Goal: Use online tool/utility: Utilize a website feature to perform a specific function

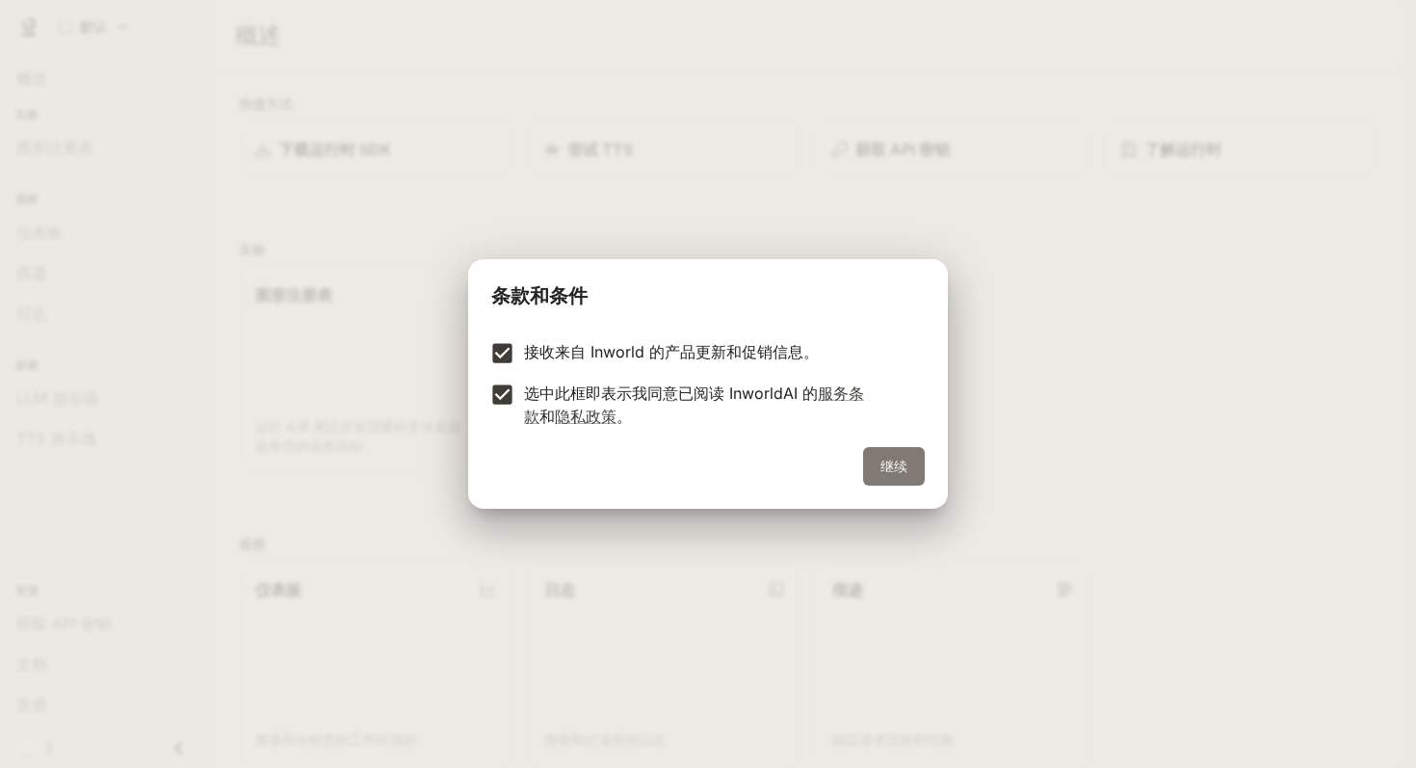
click at [871, 455] on button "继续" at bounding box center [894, 466] width 62 height 39
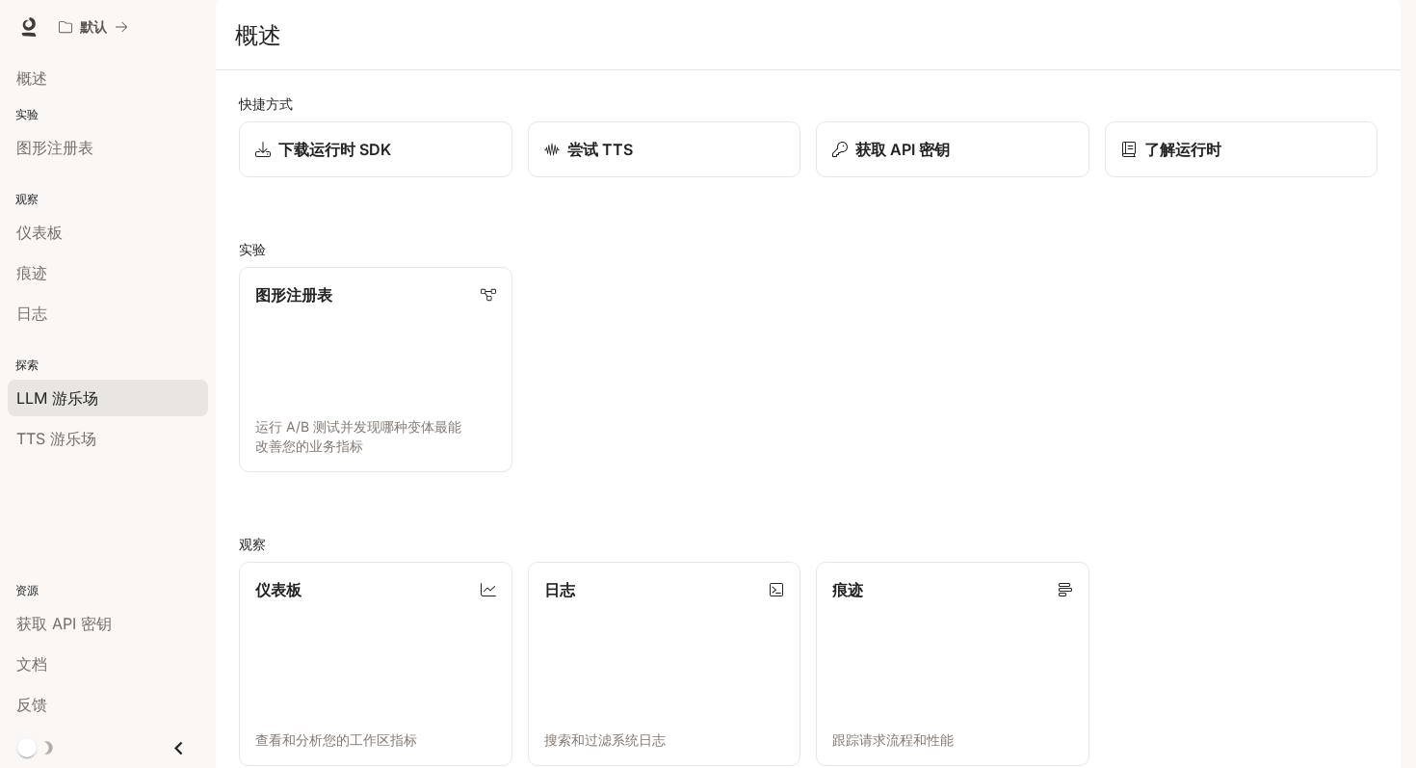
click at [113, 386] on div "LLM 游乐场" at bounding box center [107, 397] width 183 height 23
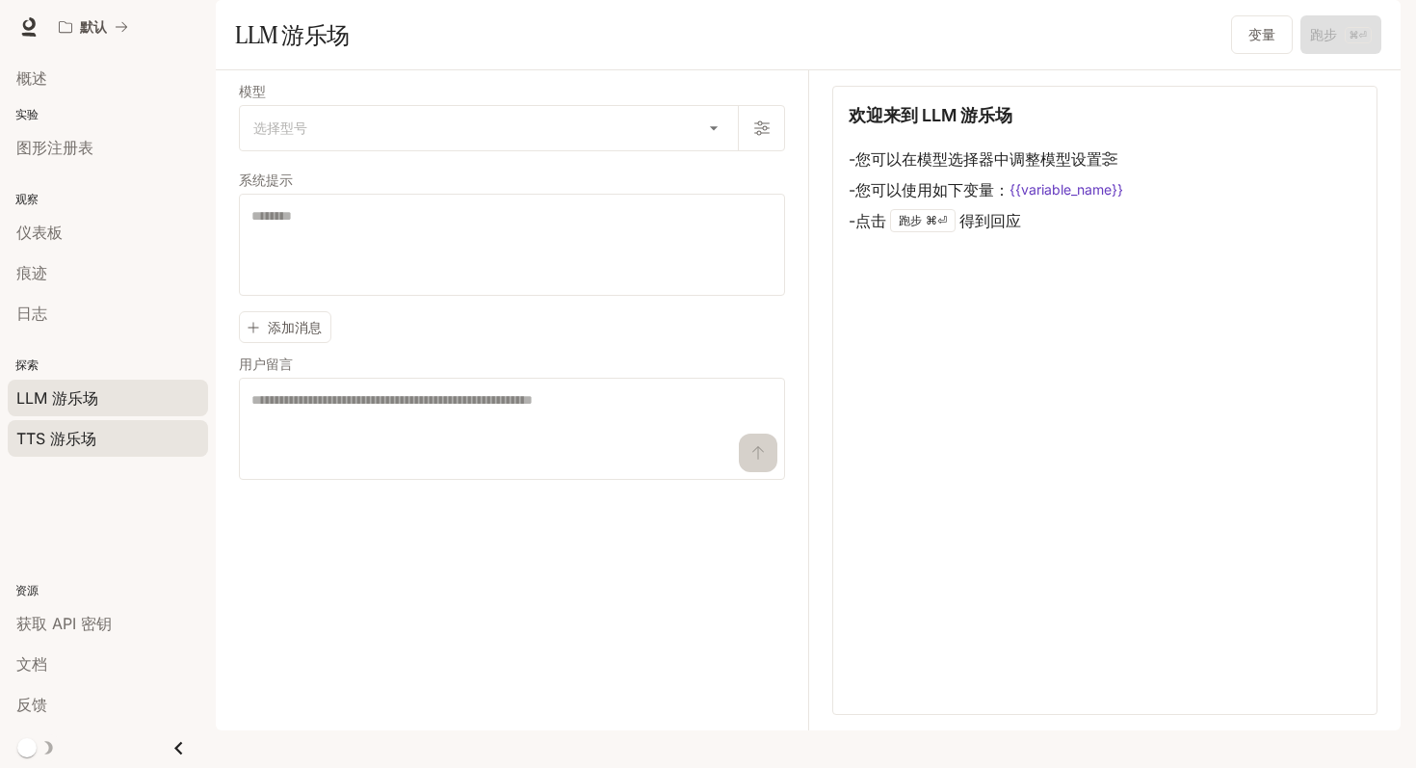
click at [99, 432] on div "TTS 游乐场" at bounding box center [107, 438] width 183 height 23
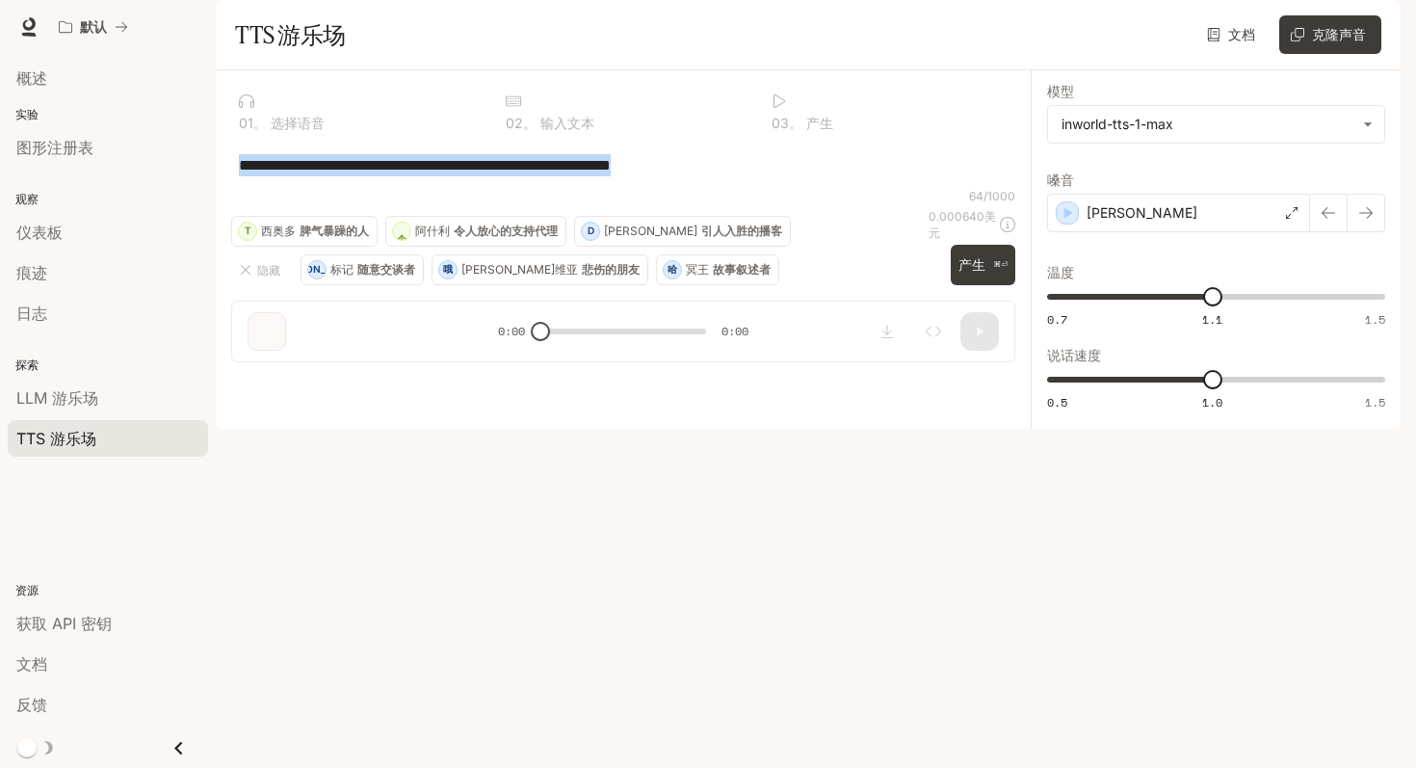
drag, startPoint x: 726, startPoint y: 229, endPoint x: 225, endPoint y: 214, distance: 500.3
click at [225, 214] on div "**********" at bounding box center [623, 223] width 815 height 307
click at [1109, 232] on div "[PERSON_NAME]" at bounding box center [1178, 213] width 263 height 39
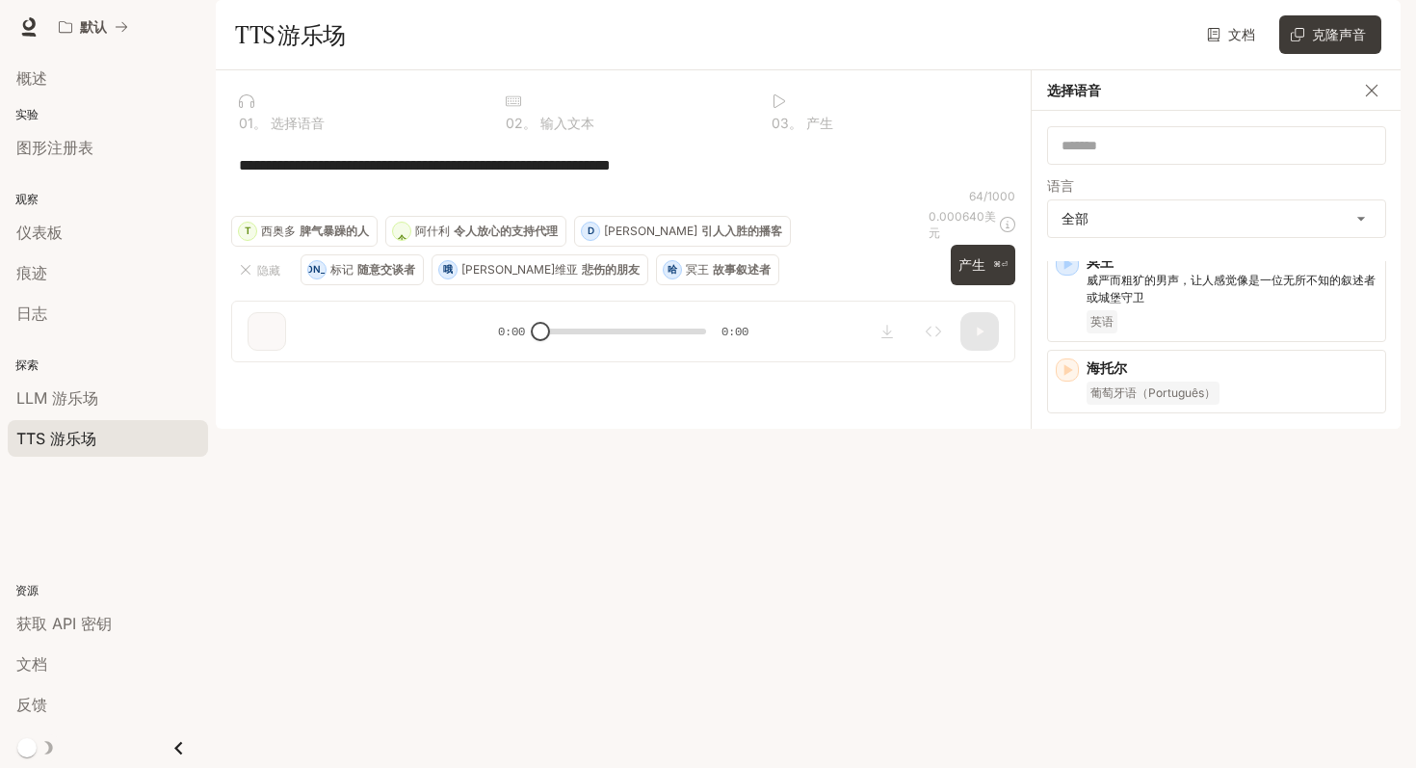
scroll to position [1168, 0]
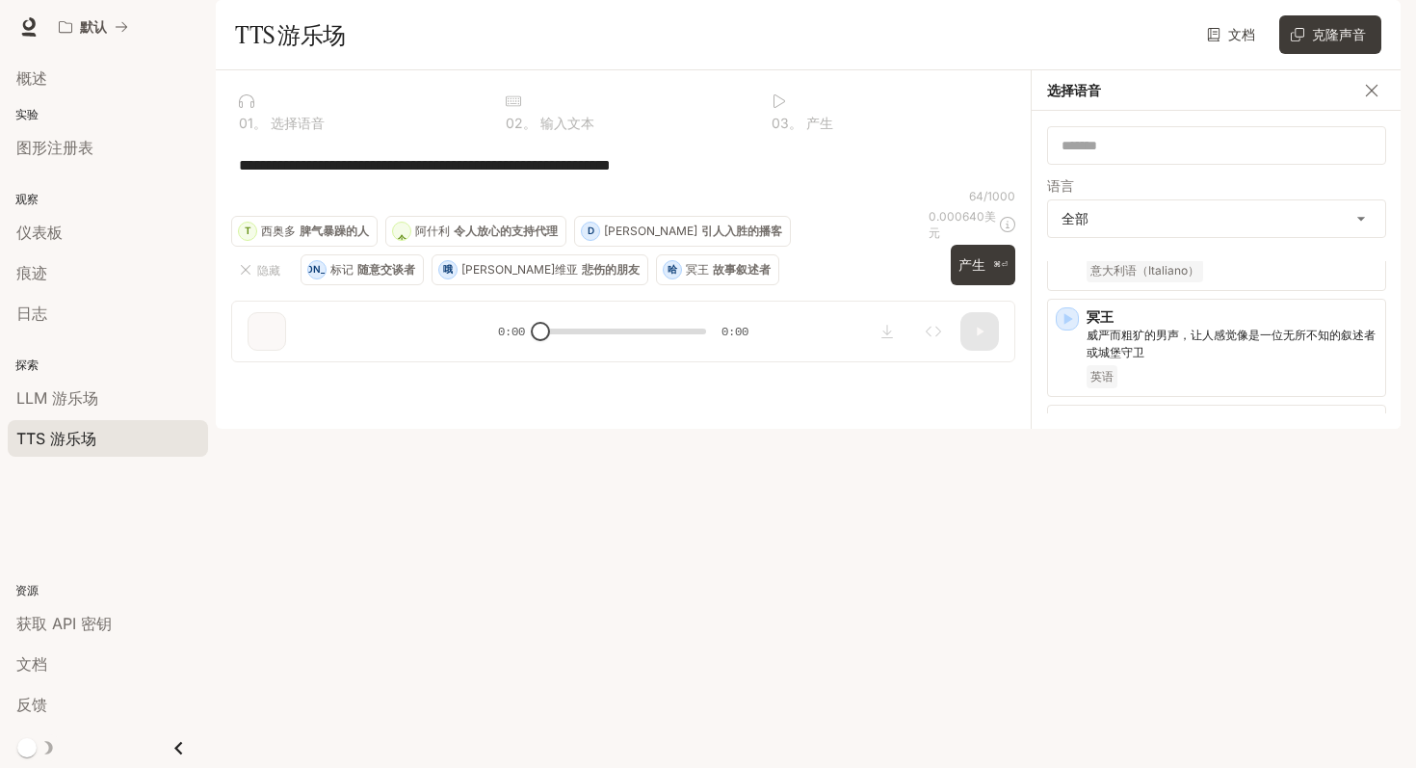
click at [789, 188] on div "**********" at bounding box center [623, 165] width 784 height 46
click at [1365, 100] on icon "button" at bounding box center [1372, 90] width 19 height 19
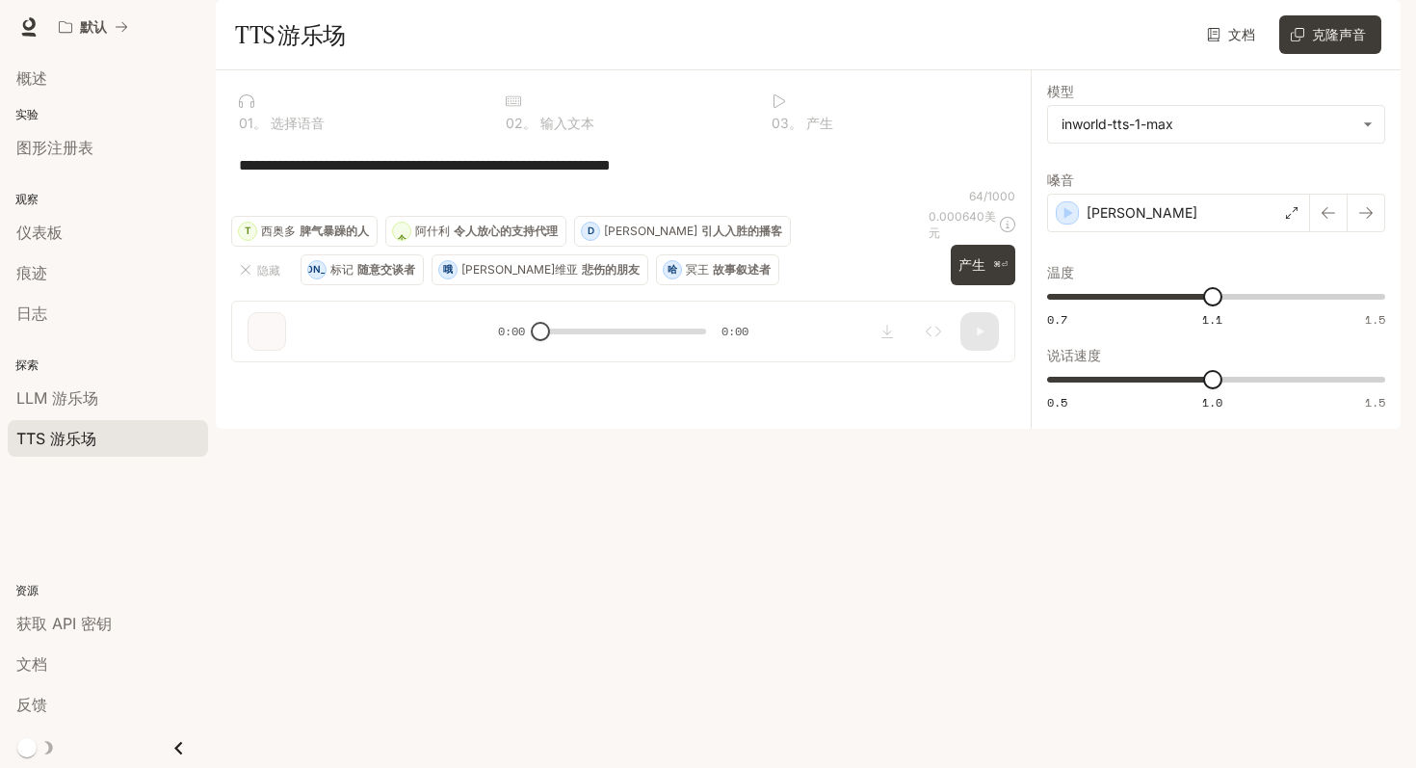
click at [907, 188] on div "**********" at bounding box center [623, 165] width 784 height 46
click at [1125, 221] on font "[PERSON_NAME]" at bounding box center [1142, 212] width 111 height 16
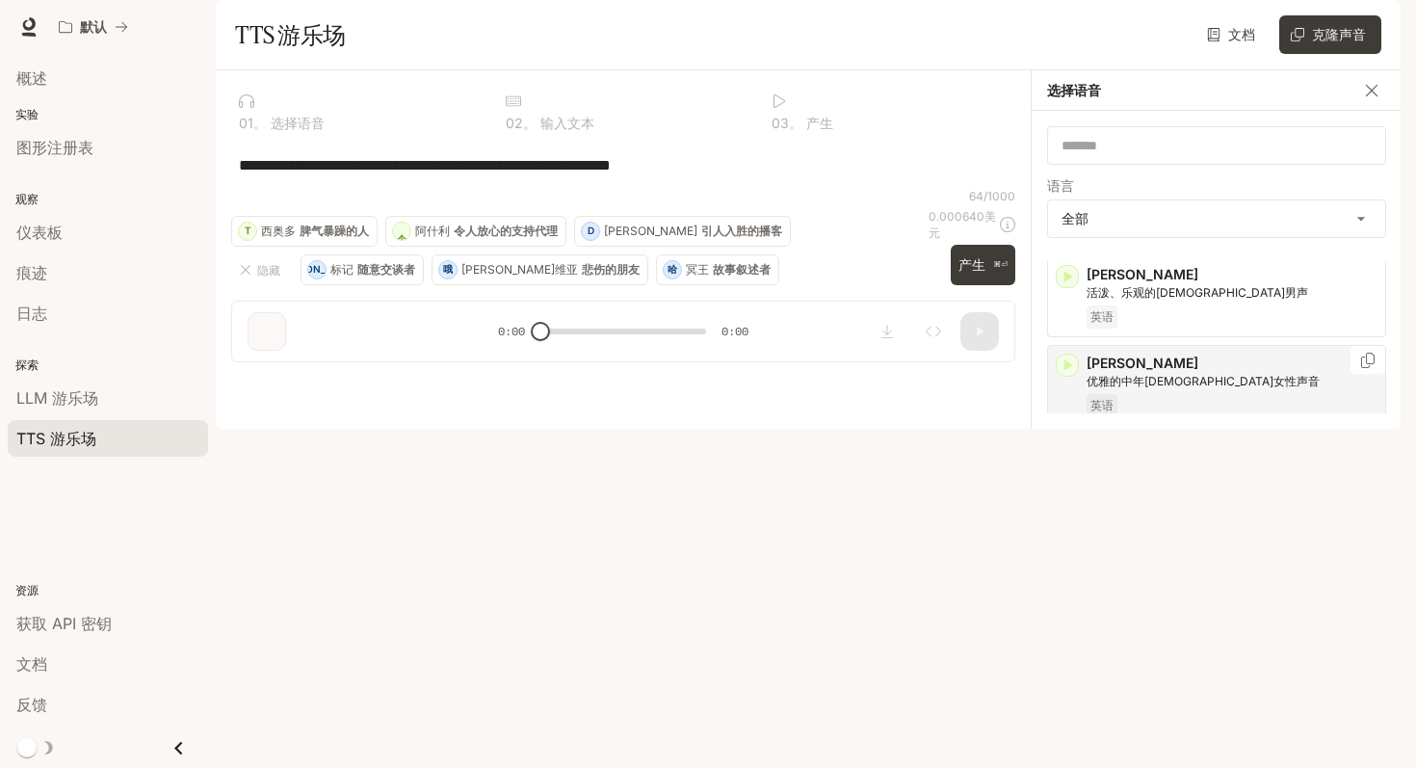
scroll to position [3692, 0]
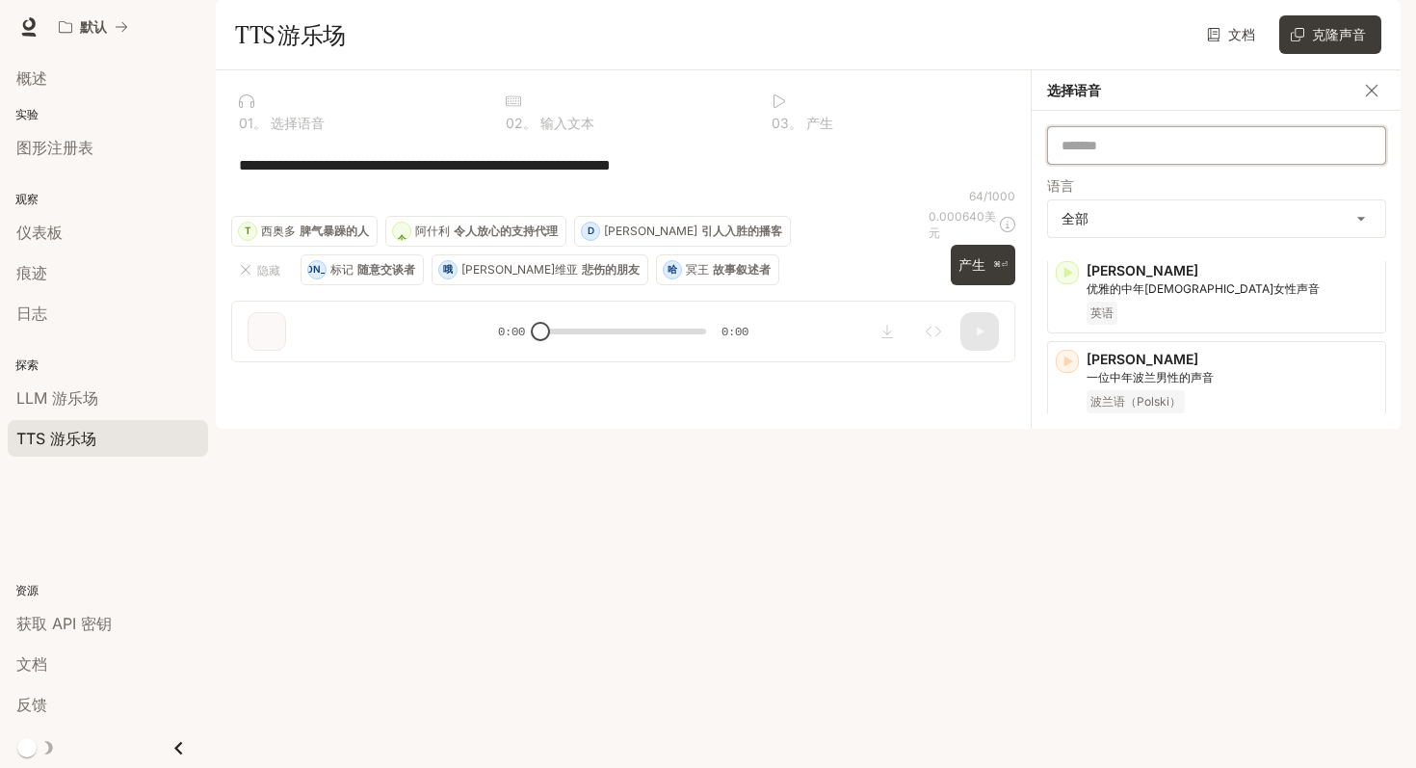
click at [1101, 155] on input "text" at bounding box center [1216, 145] width 337 height 19
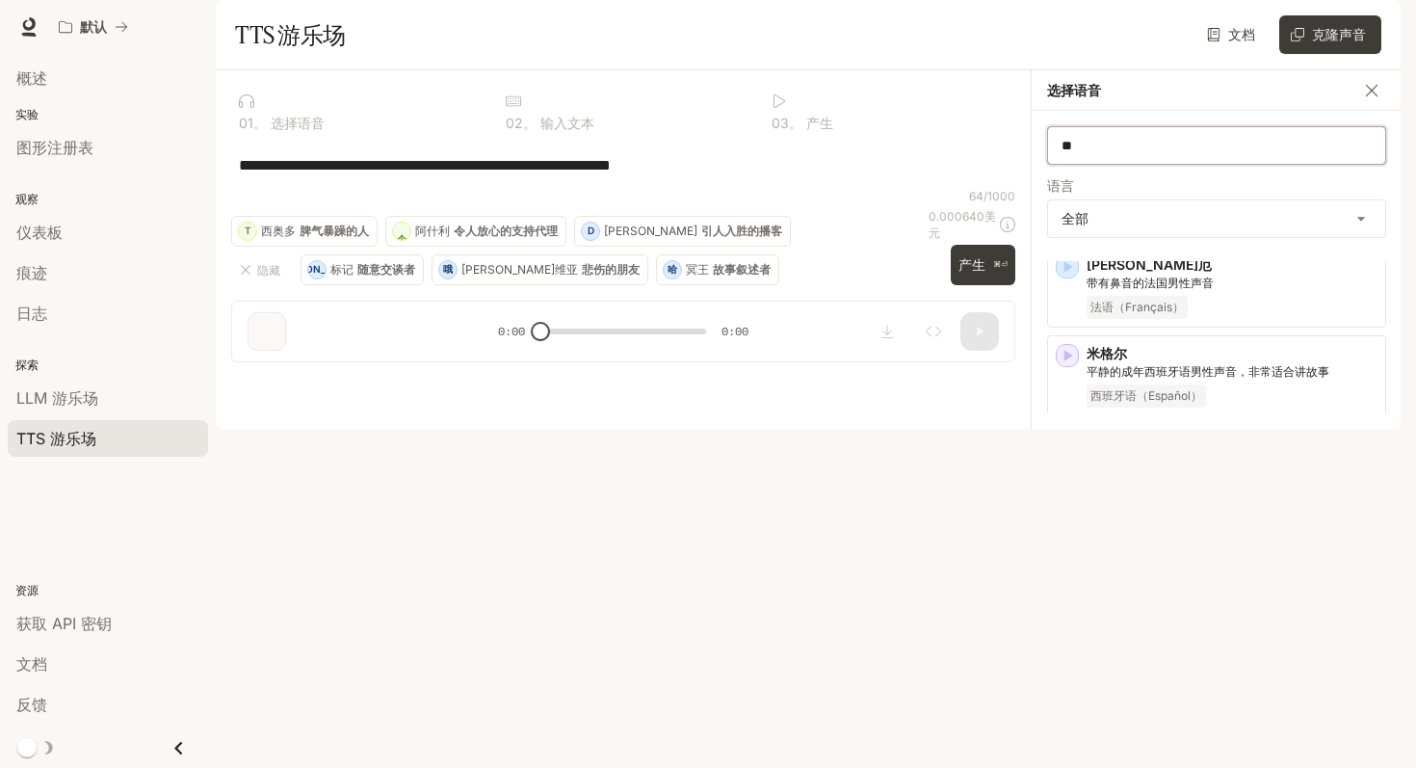
scroll to position [0, 0]
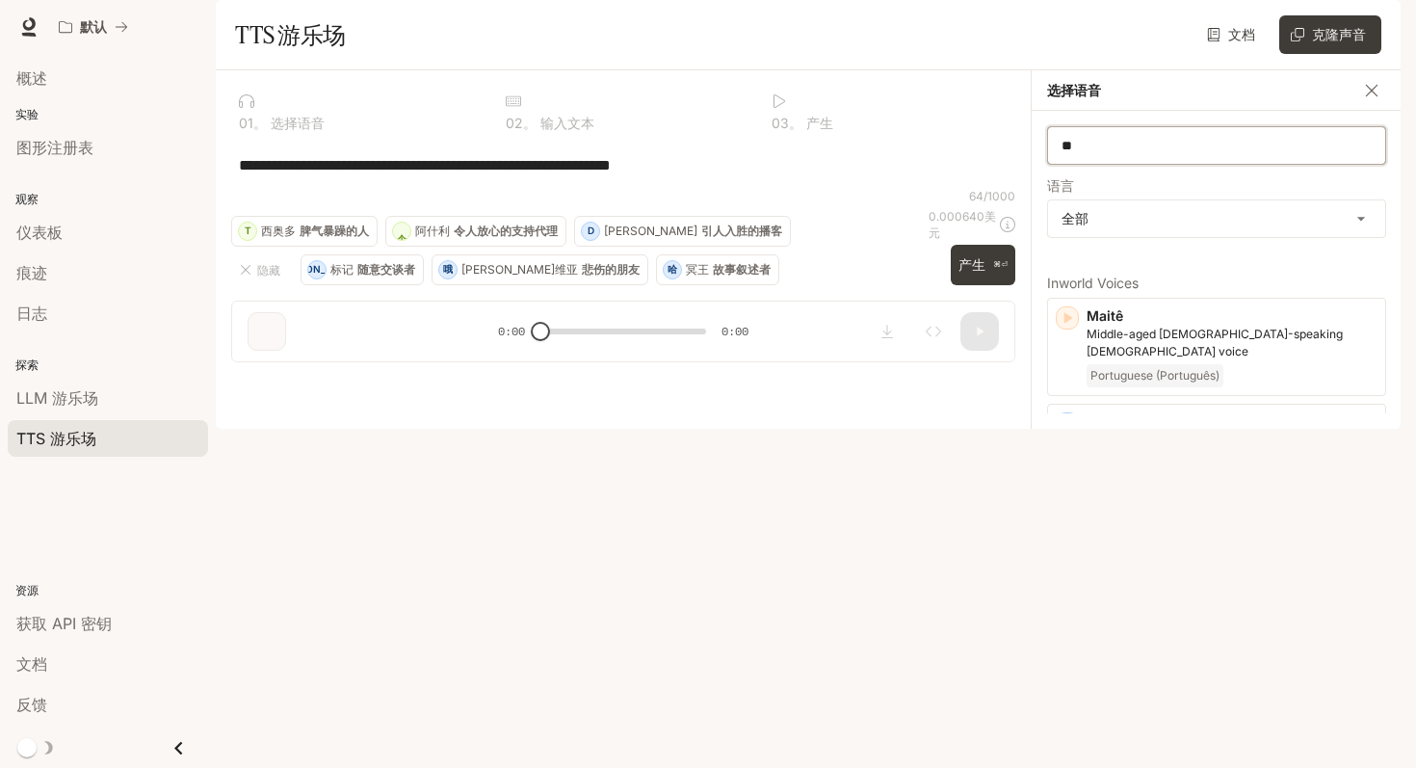
type input "*"
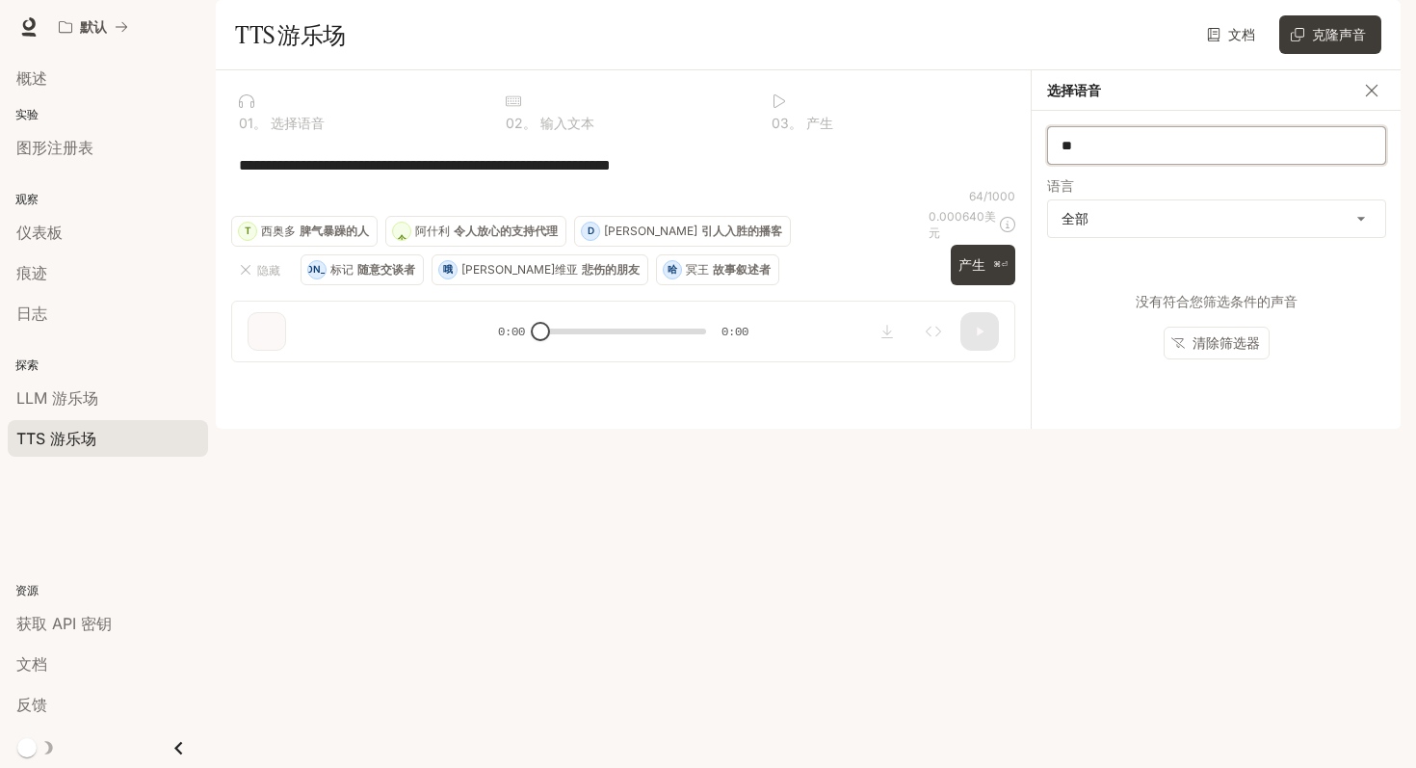
type input "*"
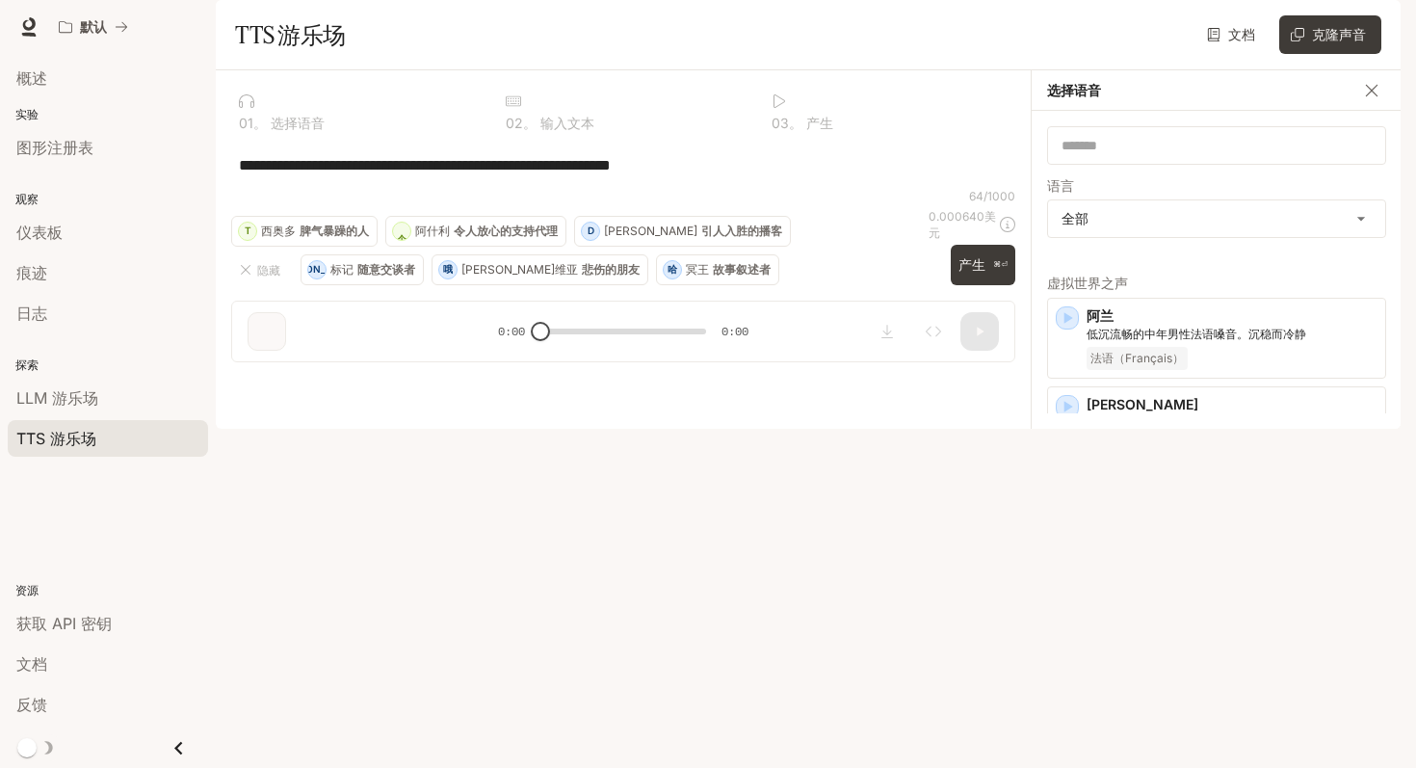
click at [1177, 199] on label "语言" at bounding box center [1216, 189] width 339 height 19
click at [1125, 155] on input "text" at bounding box center [1216, 145] width 337 height 19
click at [943, 188] on div "**********" at bounding box center [623, 165] width 784 height 46
click at [1351, 54] on button "克隆声音" at bounding box center [1331, 34] width 102 height 39
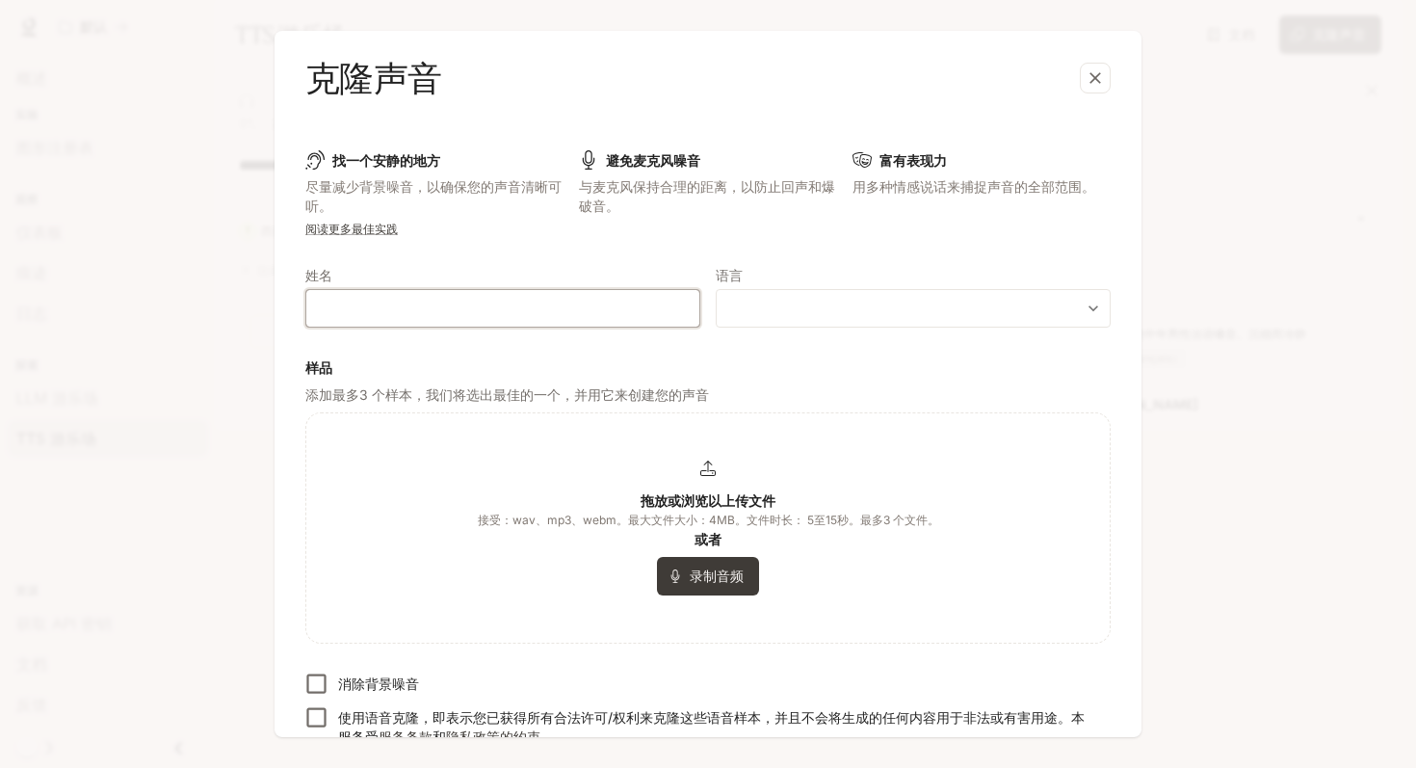
click at [576, 306] on input "text" at bounding box center [502, 308] width 393 height 19
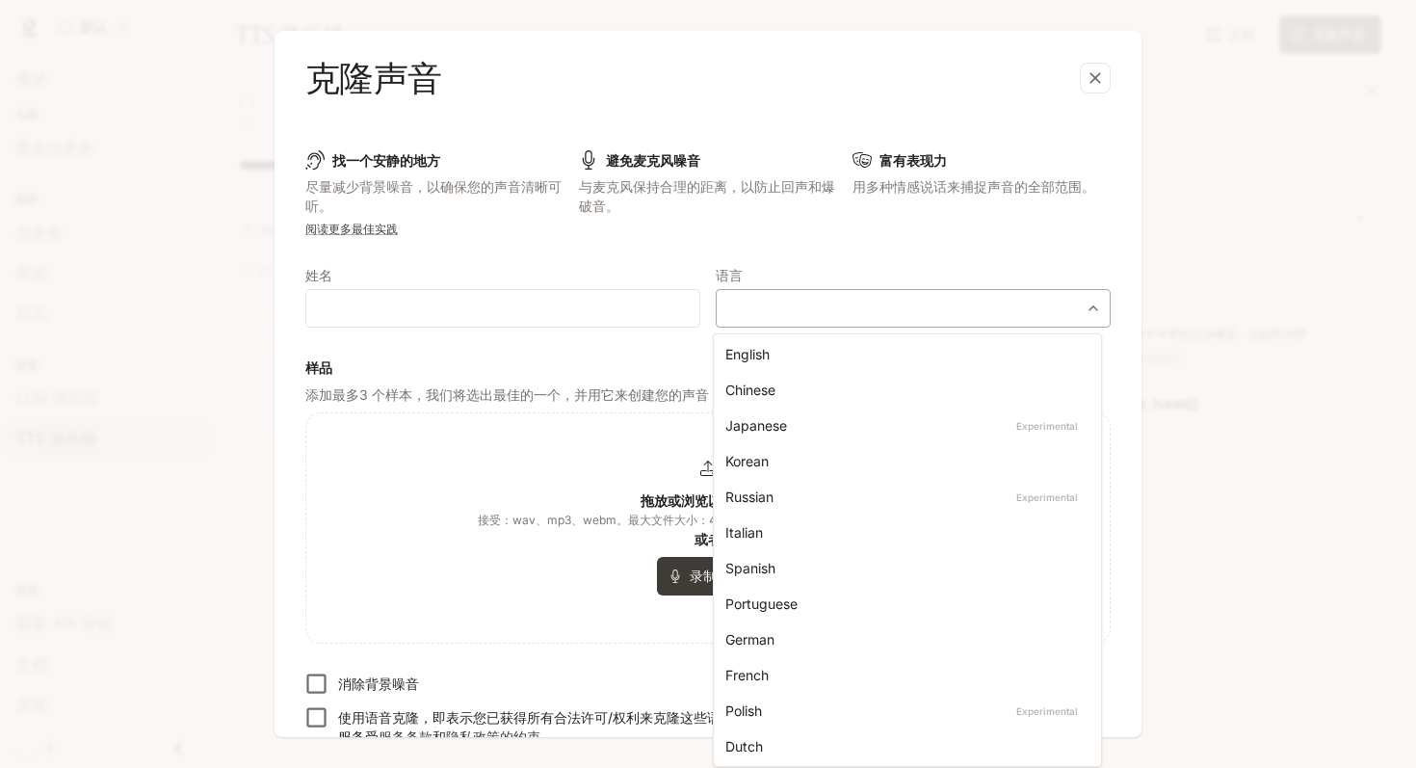
click at [800, 307] on body "**********" at bounding box center [708, 384] width 1416 height 768
click at [586, 430] on div at bounding box center [708, 384] width 1416 height 768
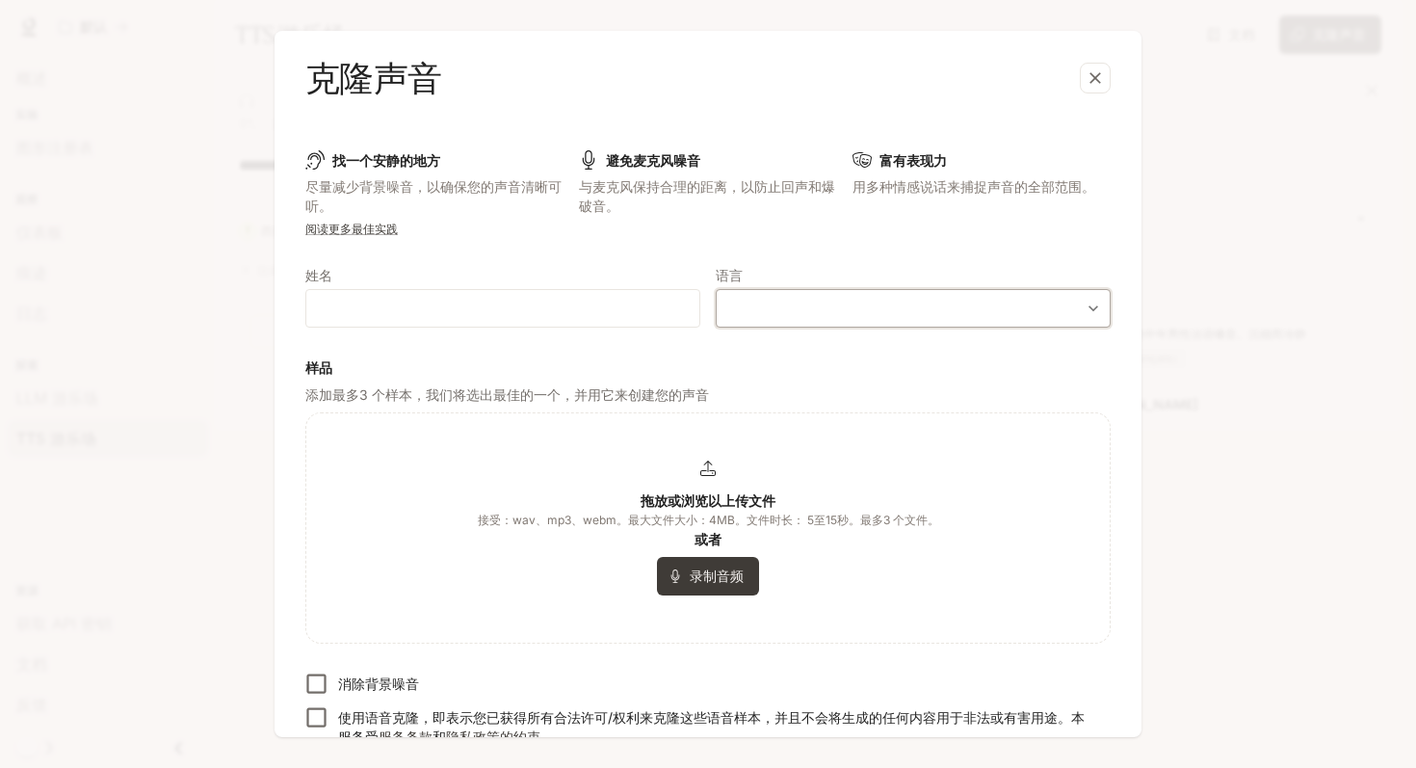
scroll to position [79, 0]
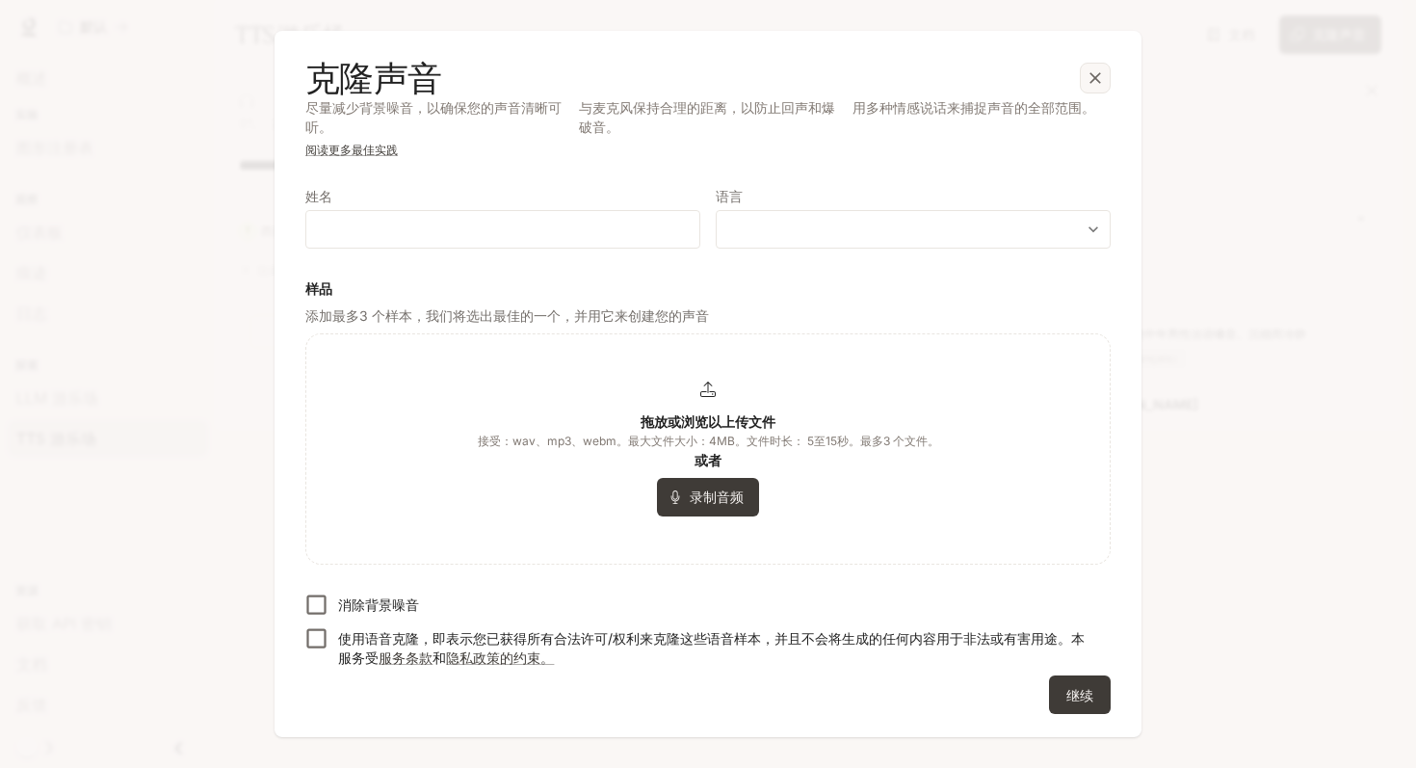
click at [1101, 80] on icon "button" at bounding box center [1095, 77] width 19 height 19
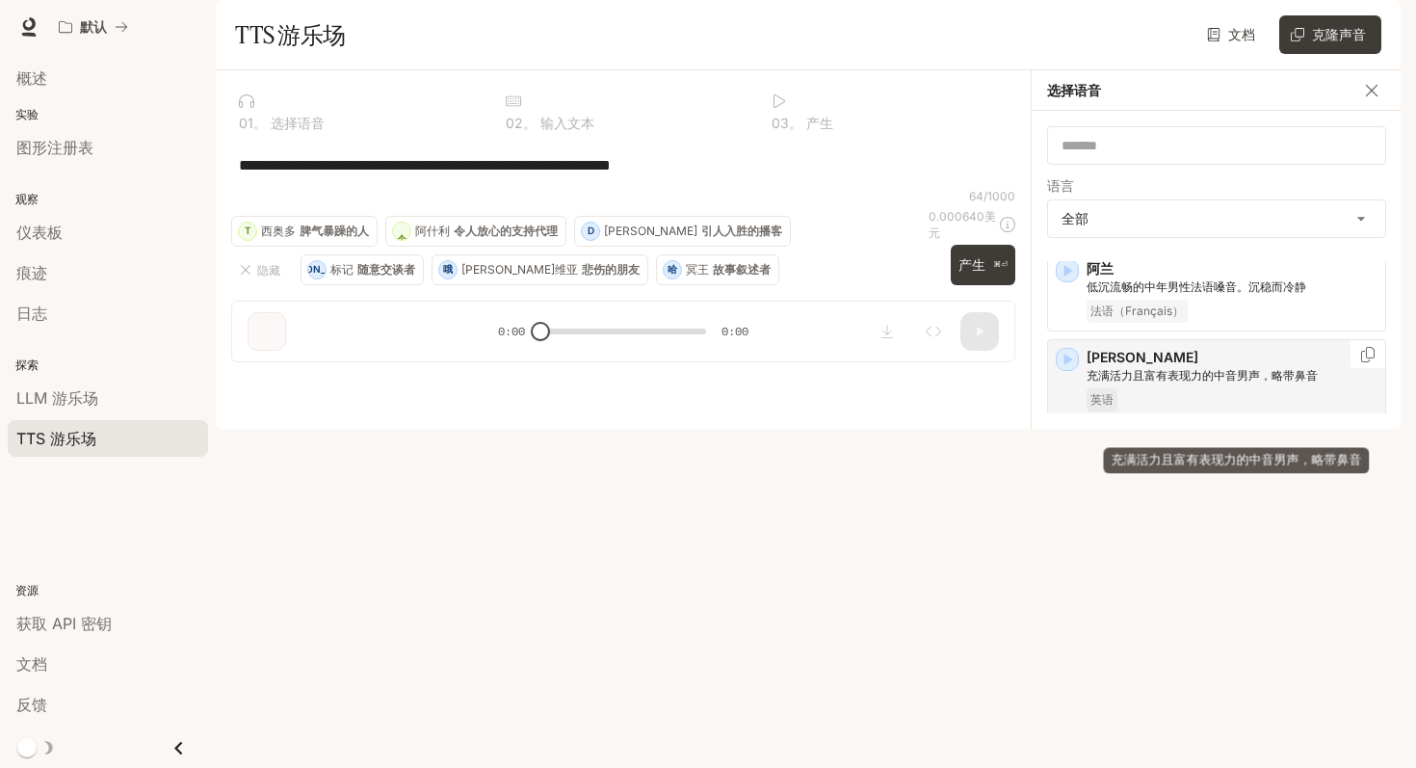
scroll to position [63, 0]
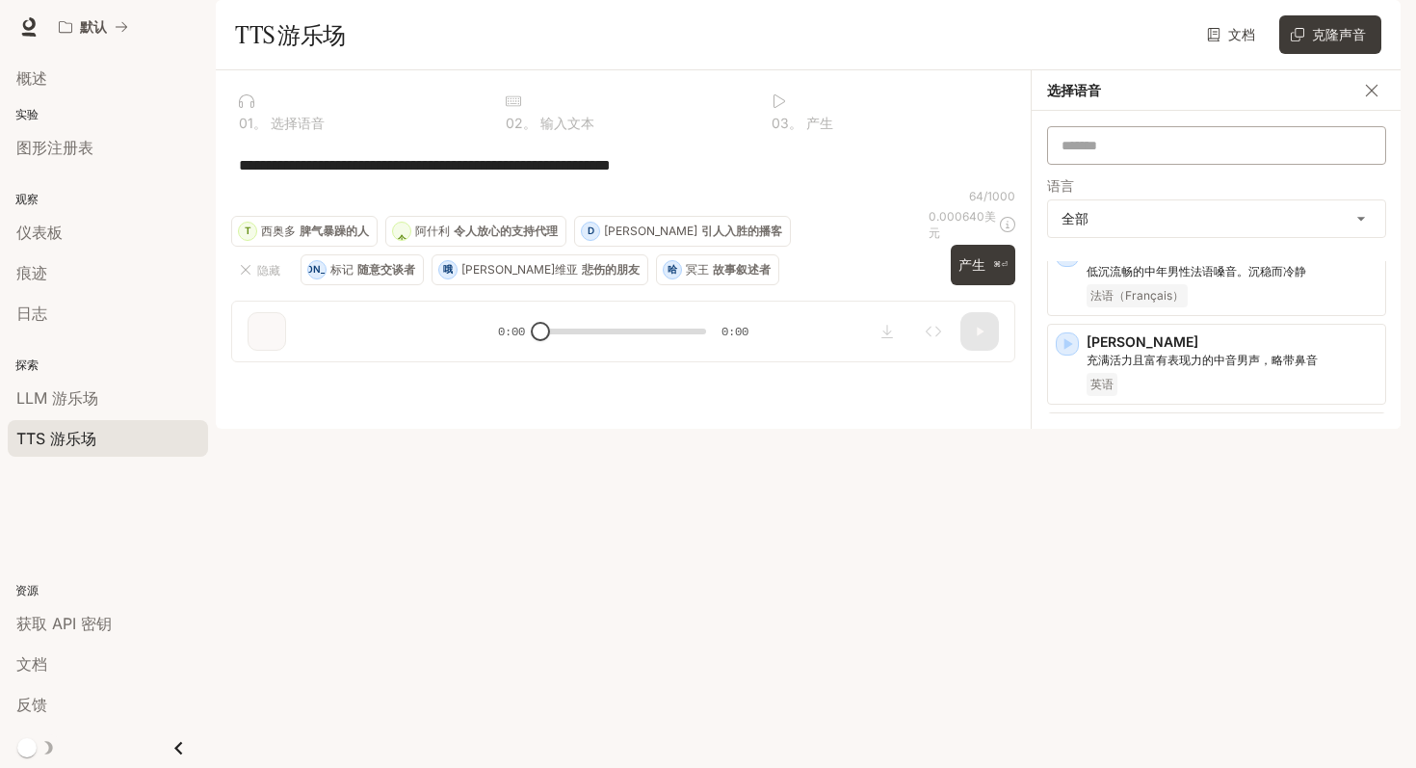
click at [1136, 165] on div "​" at bounding box center [1216, 145] width 339 height 39
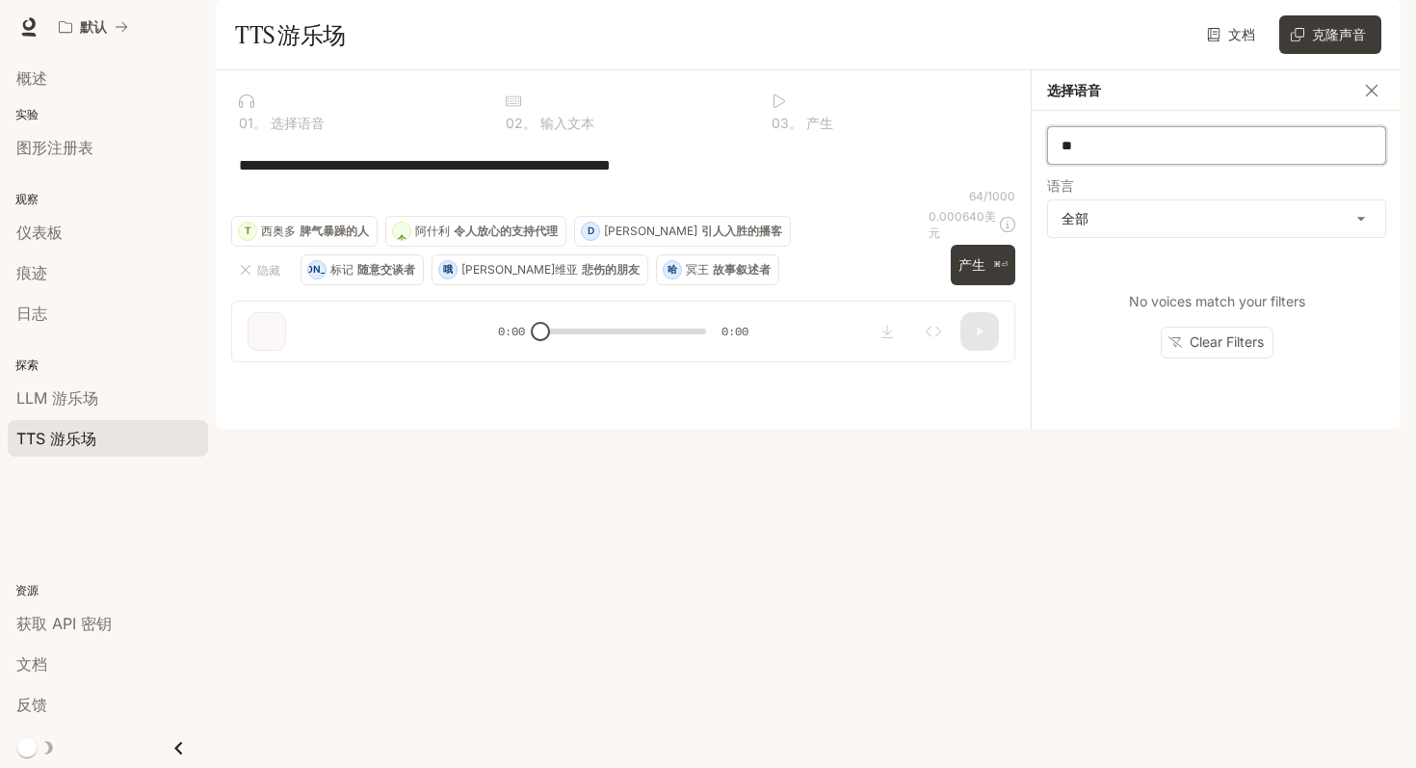
scroll to position [0, 0]
type input "*"
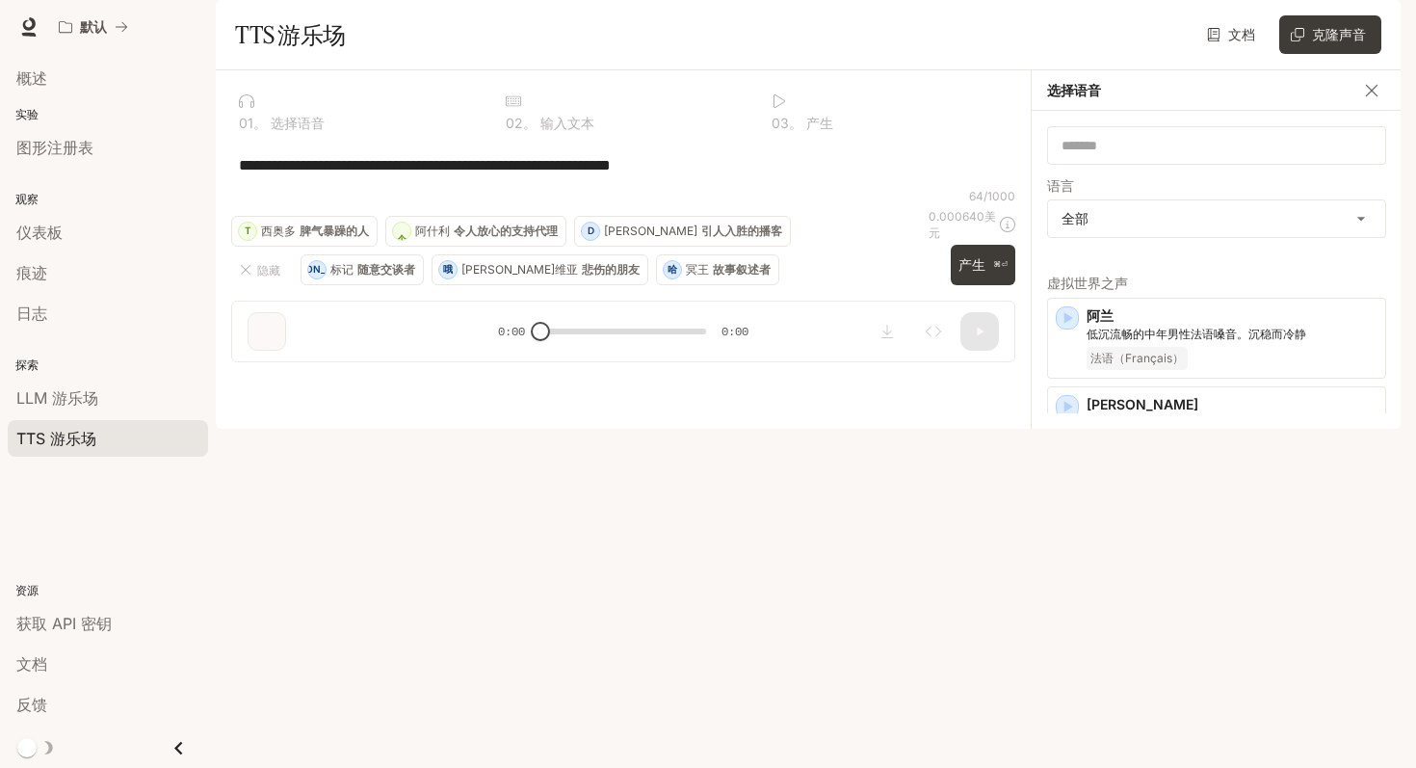
click at [278, 138] on div "0 1 。 选择语音" at bounding box center [356, 112] width 251 height 52
click at [253, 285] on button "隐藏" at bounding box center [262, 269] width 62 height 31
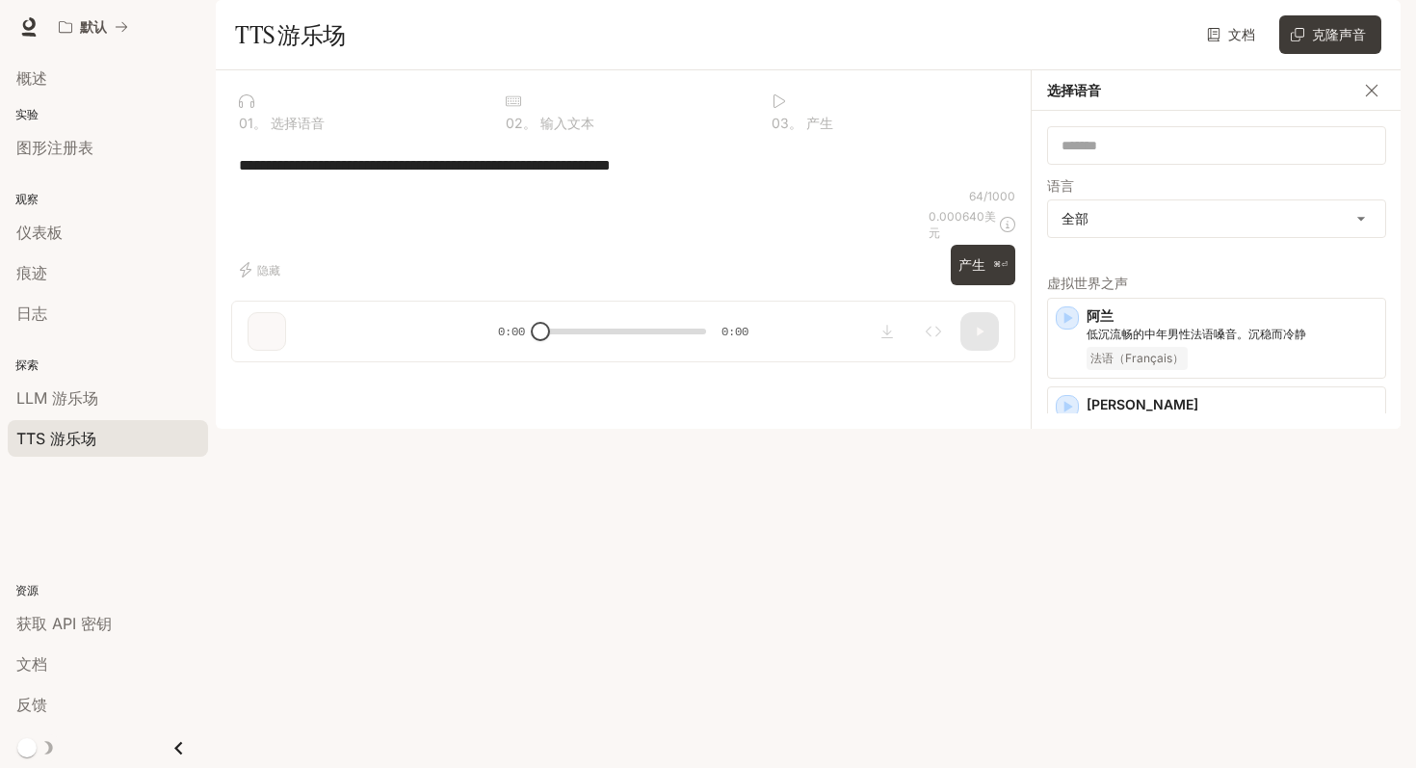
click at [746, 188] on div "**********" at bounding box center [623, 165] width 784 height 46
click at [1006, 232] on icon at bounding box center [1007, 224] width 15 height 15
